Goal: Information Seeking & Learning: Learn about a topic

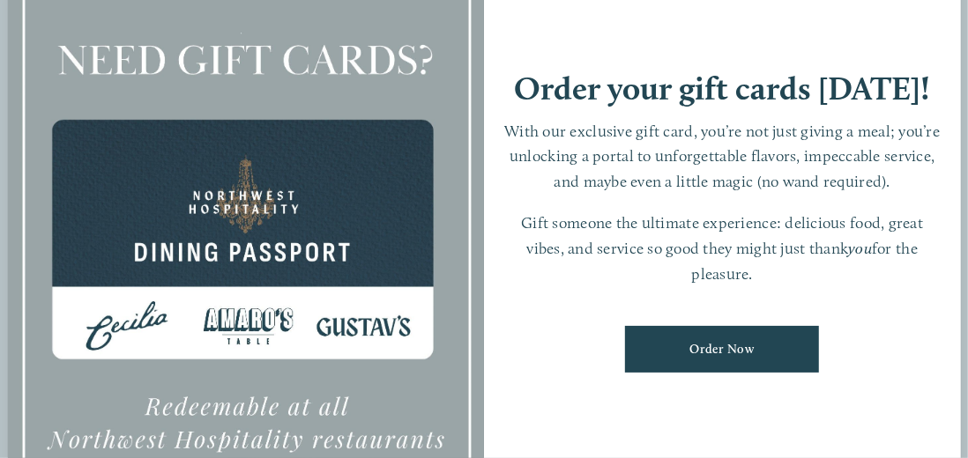
scroll to position [326, 0]
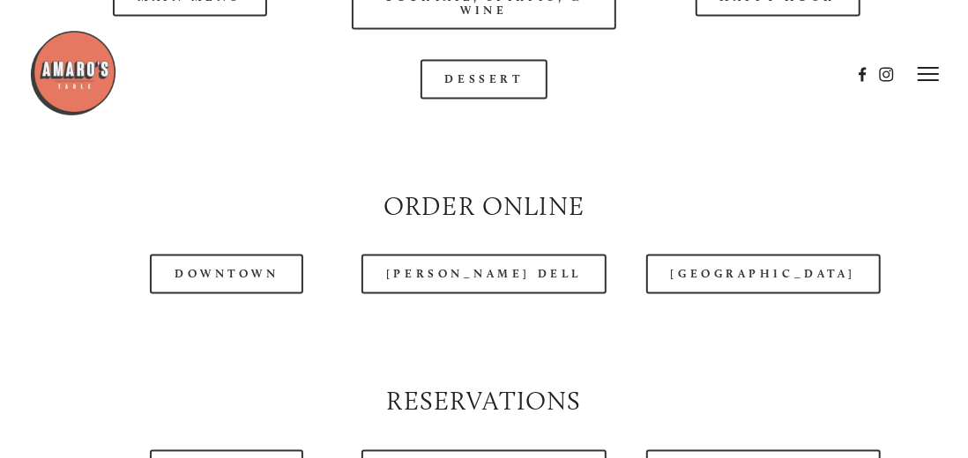
scroll to position [1644, 0]
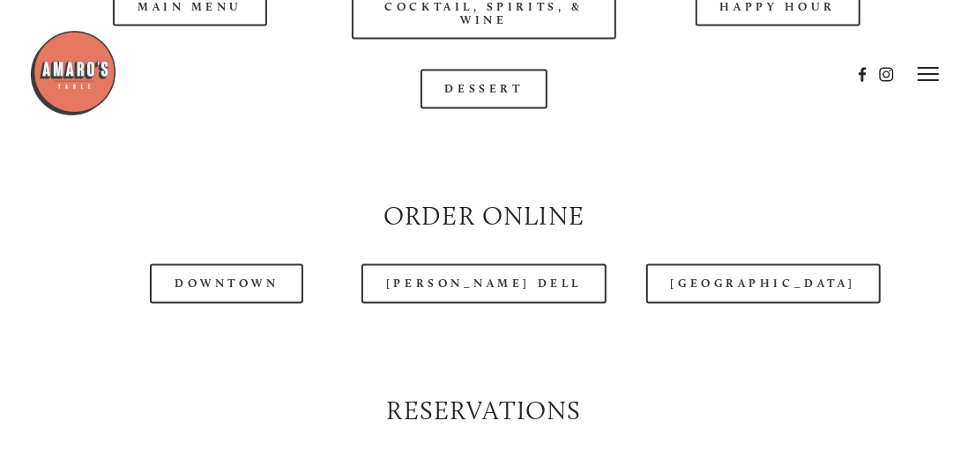
click at [486, 134] on header "Menu Order Now Visit Gallery 0" at bounding box center [484, 74] width 910 height 149
click at [460, 135] on header "Menu Order Now Visit Gallery 0" at bounding box center [484, 74] width 910 height 149
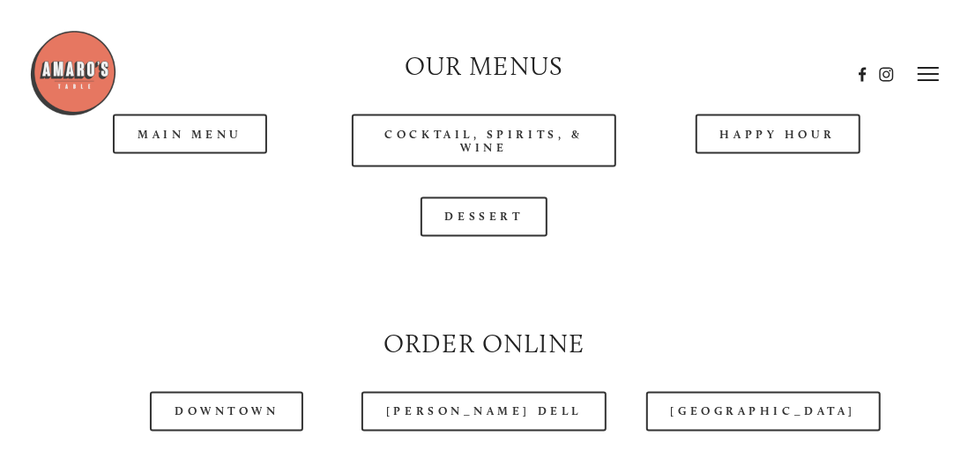
scroll to position [1514, 0]
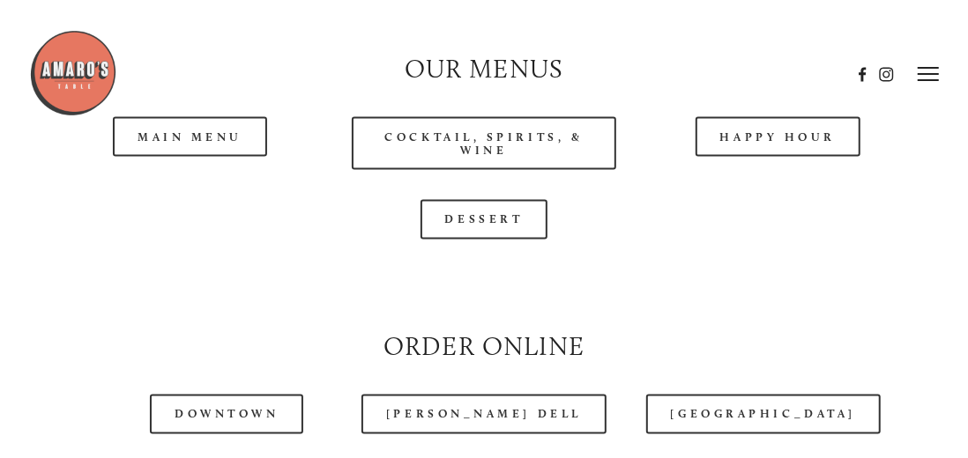
click at [186, 157] on link "Main Menu" at bounding box center [190, 137] width 154 height 40
click at [477, 170] on link "Cocktail, Spirits, & Wine" at bounding box center [484, 143] width 264 height 53
